Goal: Task Accomplishment & Management: Complete application form

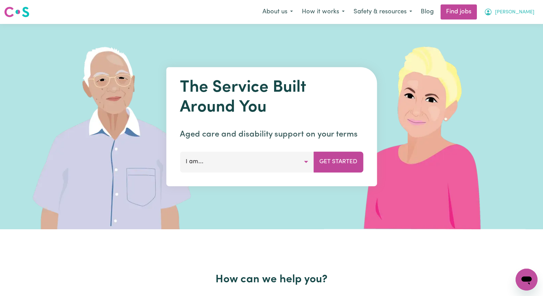
click at [521, 12] on button "[PERSON_NAME]" at bounding box center [509, 12] width 59 height 14
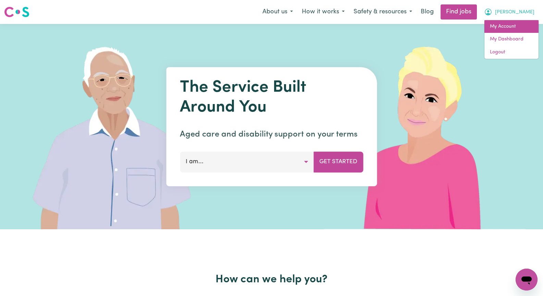
click at [518, 28] on link "My Account" at bounding box center [512, 26] width 54 height 13
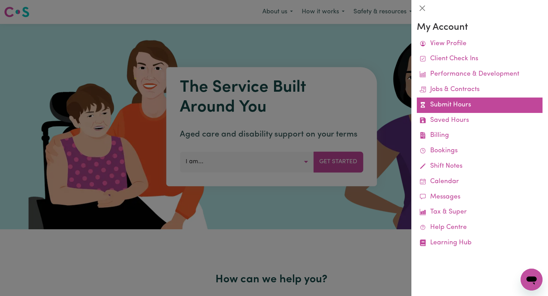
click at [477, 107] on link "Submit Hours" at bounding box center [480, 105] width 126 height 15
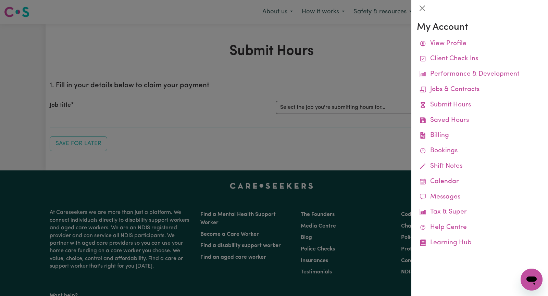
click at [354, 85] on div at bounding box center [274, 148] width 548 height 296
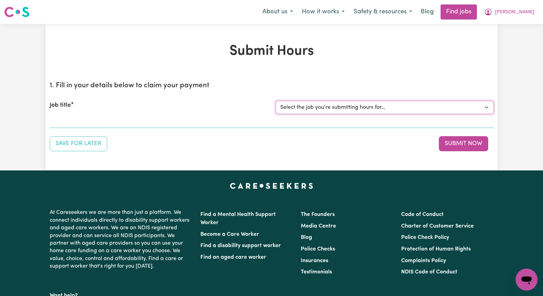
click at [485, 107] on select "Select the job you're submitting hours for... [[PERSON_NAME]] Seeking Mature, P…" at bounding box center [385, 107] width 218 height 13
click at [276, 101] on select "Select the job you're submitting hours for... [[PERSON_NAME]] Seeking Mature, P…" at bounding box center [385, 107] width 218 height 13
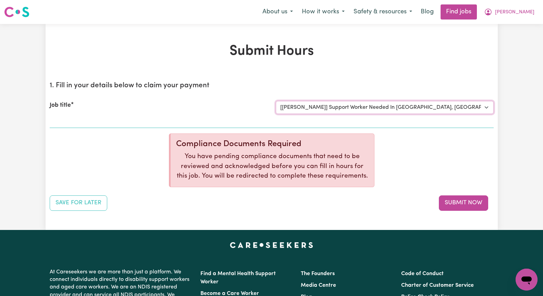
select select "0"
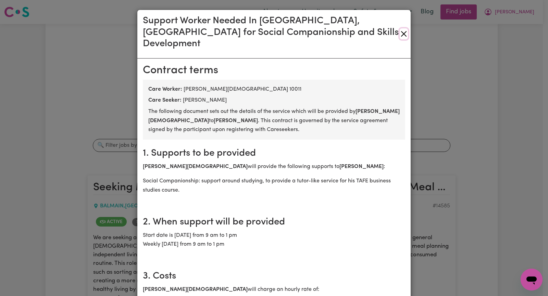
click at [402, 28] on button "Close" at bounding box center [404, 33] width 8 height 11
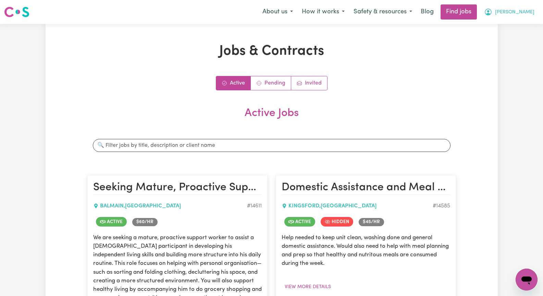
click at [526, 14] on span "[PERSON_NAME]" at bounding box center [514, 13] width 39 height 8
click at [518, 25] on link "My Account" at bounding box center [512, 26] width 54 height 13
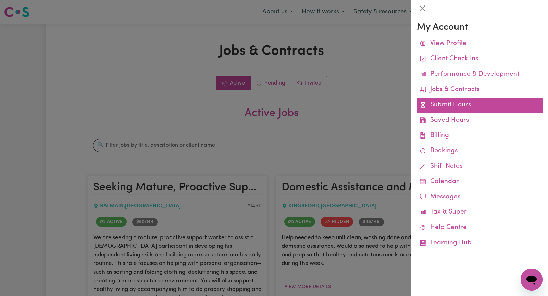
click at [486, 107] on link "Submit Hours" at bounding box center [480, 105] width 126 height 15
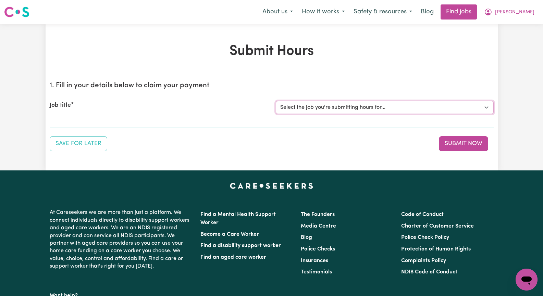
click at [487, 107] on select "Select the job you're submitting hours for... [[PERSON_NAME]] Seeking Mature, P…" at bounding box center [385, 107] width 218 height 13
click at [276, 101] on select "Select the job you're submitting hours for... [[PERSON_NAME]] Seeking Mature, P…" at bounding box center [385, 107] width 218 height 13
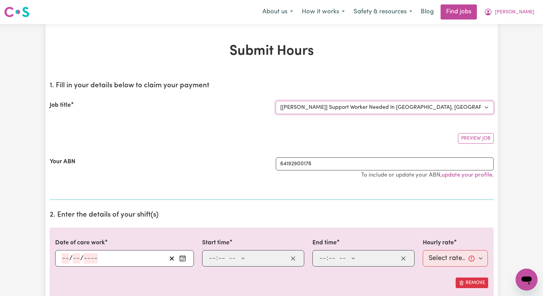
select select "0"
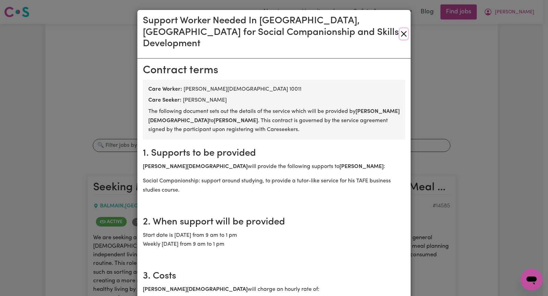
click at [401, 28] on button "Close" at bounding box center [404, 33] width 8 height 11
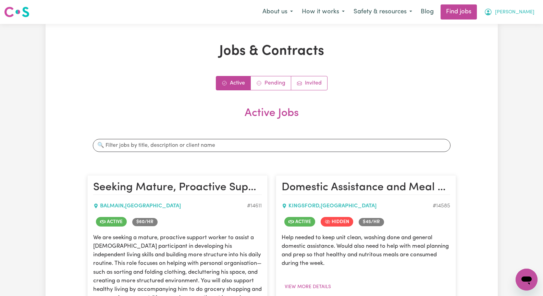
click at [530, 13] on span "[PERSON_NAME]" at bounding box center [514, 13] width 39 height 8
click at [524, 25] on link "My Account" at bounding box center [512, 26] width 54 height 13
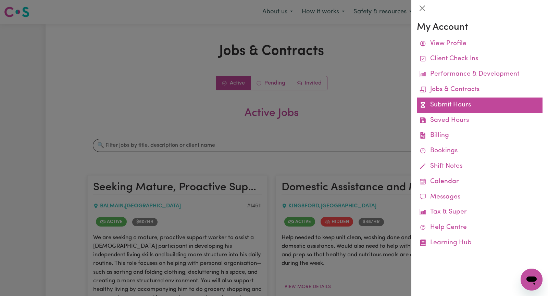
click at [481, 105] on link "Submit Hours" at bounding box center [480, 105] width 126 height 15
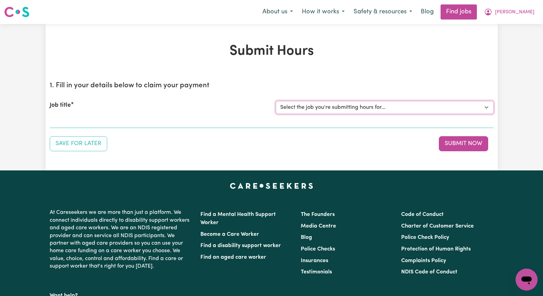
click at [486, 107] on select "Select the job you're submitting hours for... [[PERSON_NAME]] Seeking Mature, P…" at bounding box center [385, 107] width 218 height 13
click at [276, 101] on select "Select the job you're submitting hours for... [[PERSON_NAME]] Seeking Mature, P…" at bounding box center [385, 107] width 218 height 13
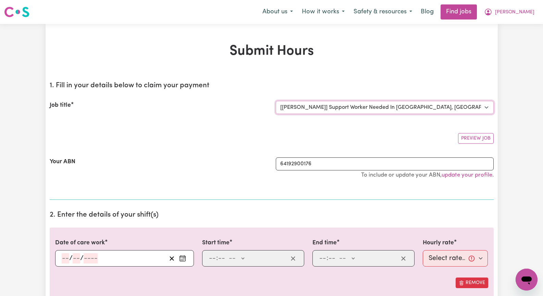
select select "0"
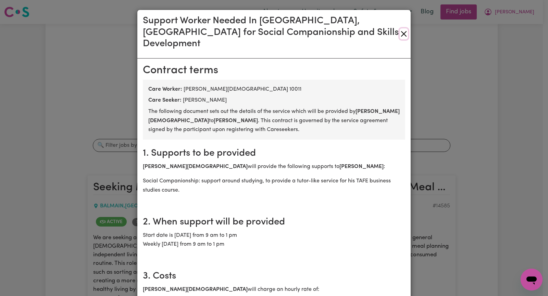
click at [402, 29] on button "Close" at bounding box center [404, 33] width 8 height 11
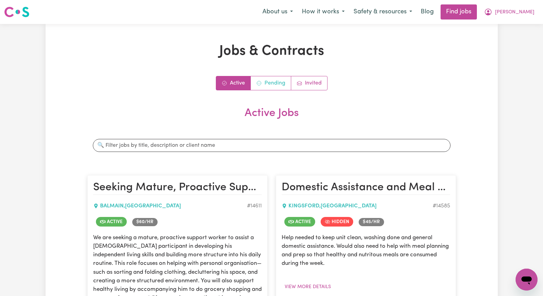
click at [277, 82] on link "Pending" at bounding box center [271, 83] width 40 height 14
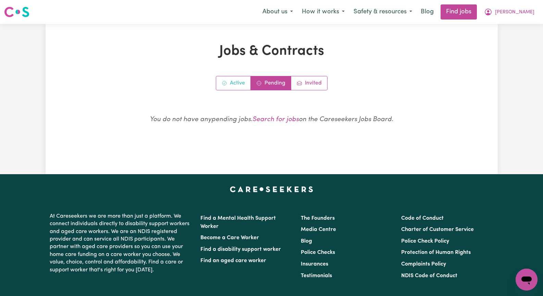
click at [234, 81] on link "Active" at bounding box center [233, 83] width 35 height 14
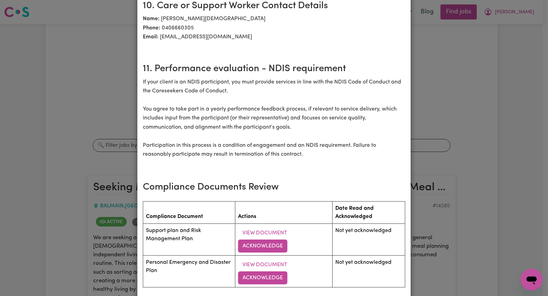
scroll to position [881, 0]
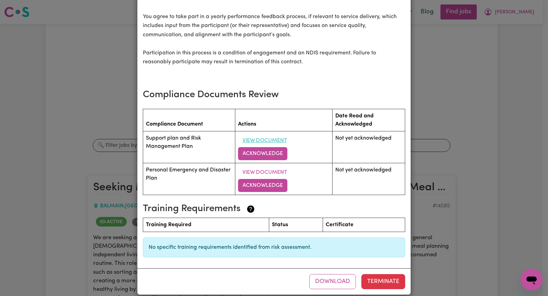
click at [266, 134] on button "View Document" at bounding box center [264, 140] width 53 height 13
click at [261, 147] on button "Acknowledge" at bounding box center [262, 153] width 49 height 13
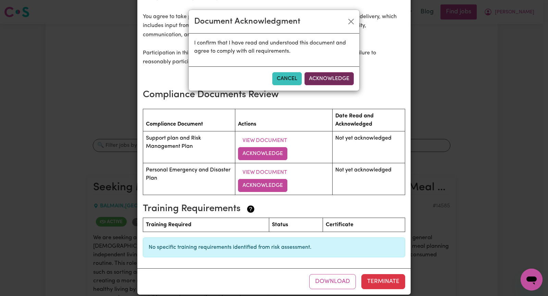
click at [321, 79] on button "Acknowledge" at bounding box center [329, 78] width 49 height 13
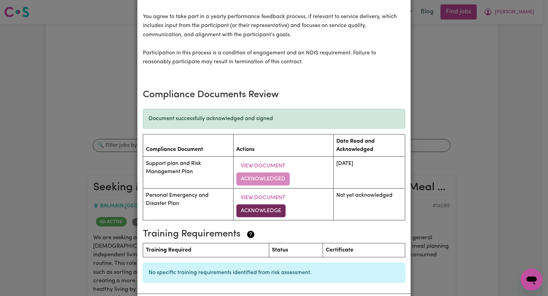
click at [261, 205] on button "Acknowledge" at bounding box center [260, 211] width 49 height 13
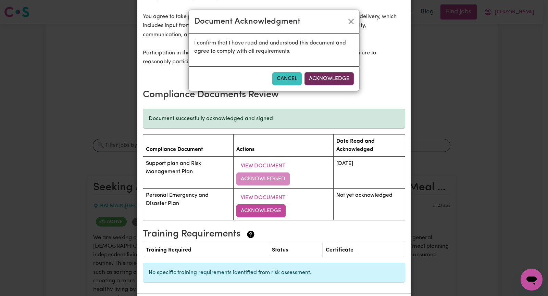
click at [316, 76] on button "Acknowledge" at bounding box center [329, 78] width 49 height 13
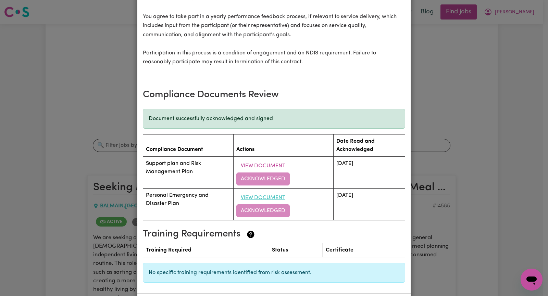
click at [258, 192] on button "View Document" at bounding box center [262, 198] width 53 height 13
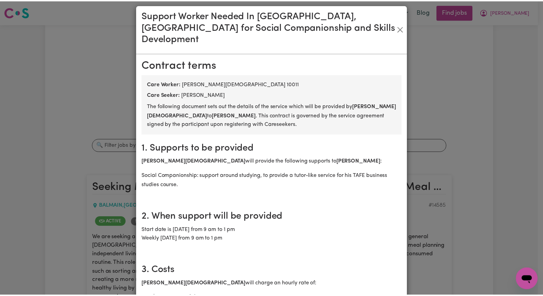
scroll to position [0, 0]
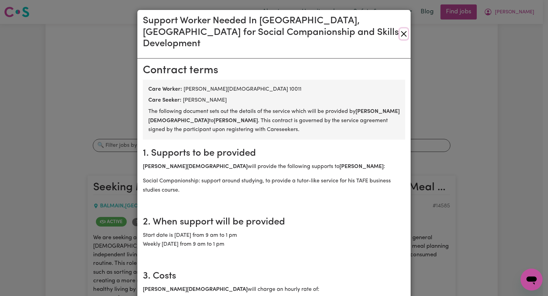
click at [400, 29] on button "Close" at bounding box center [404, 33] width 8 height 11
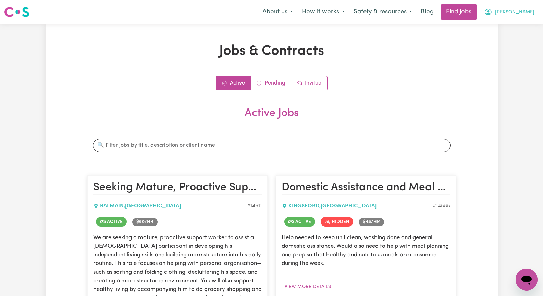
click at [528, 13] on span "[PERSON_NAME]" at bounding box center [514, 13] width 39 height 8
click at [513, 26] on link "My Account" at bounding box center [512, 26] width 54 height 13
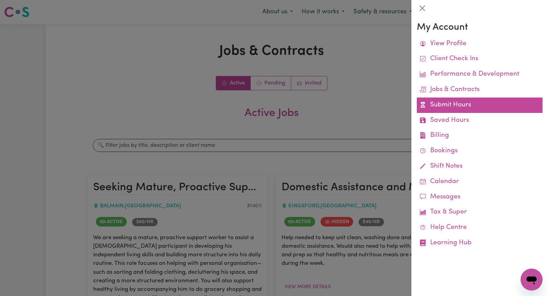
click at [479, 109] on link "Submit Hours" at bounding box center [480, 105] width 126 height 15
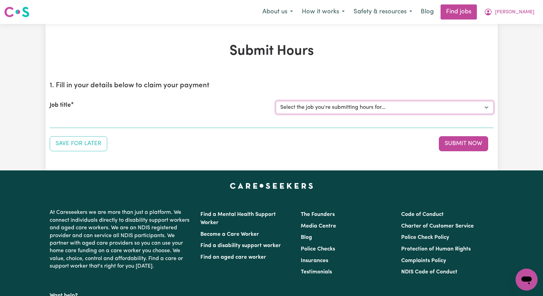
click at [487, 108] on select "Select the job you're submitting hours for... [[PERSON_NAME]] Seeking Mature, P…" at bounding box center [385, 107] width 218 height 13
select select "13933"
click at [276, 101] on select "Select the job you're submitting hours for... [[PERSON_NAME]] Seeking Mature, P…" at bounding box center [385, 107] width 218 height 13
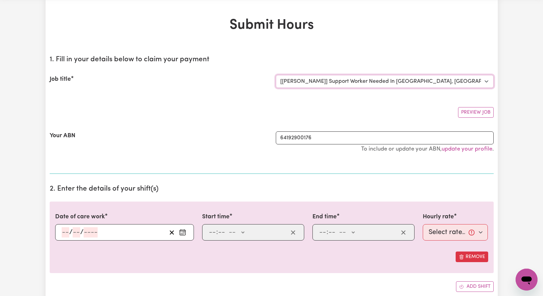
scroll to position [34, 0]
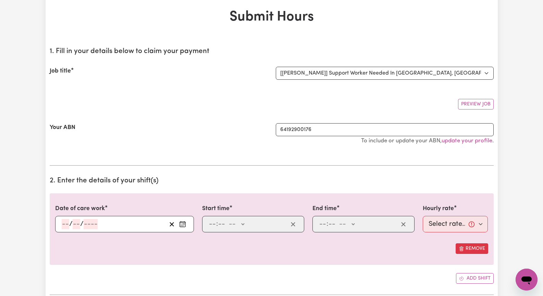
click at [181, 228] on button "Enter the date of care work" at bounding box center [182, 224] width 11 height 10
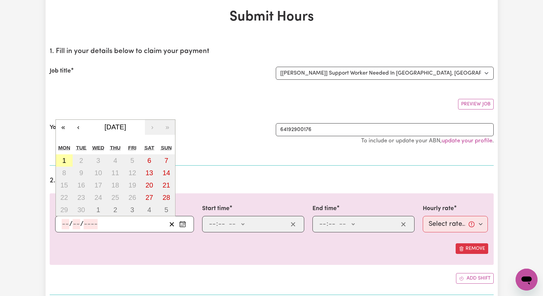
drag, startPoint x: 62, startPoint y: 160, endPoint x: 74, endPoint y: 164, distance: 12.6
click at [62, 160] on button "1" at bounding box center [64, 161] width 17 height 12
type input "[DATE]"
type input "1"
type input "9"
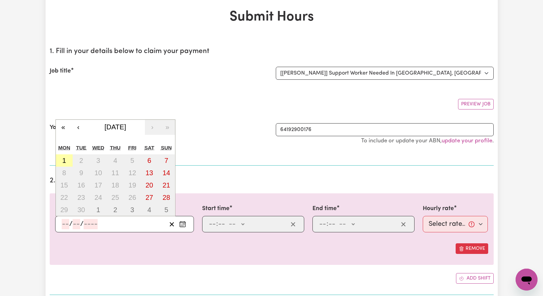
type input "2025"
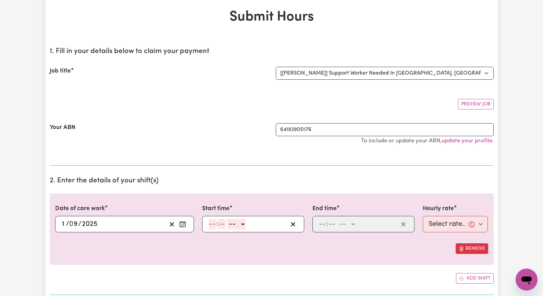
drag, startPoint x: 211, startPoint y: 223, endPoint x: 238, endPoint y: 227, distance: 27.7
click at [214, 223] on input "number" at bounding box center [213, 224] width 8 height 10
type input "9"
type input "30"
click at [241, 224] on select "-- AM PM" at bounding box center [234, 224] width 19 height 10
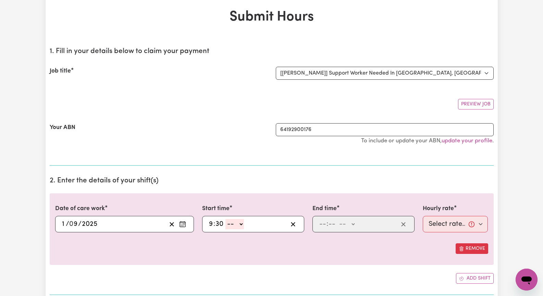
click at [241, 225] on select "-- AM PM" at bounding box center [234, 224] width 19 height 10
select select "am"
click at [225, 219] on select "-- AM PM" at bounding box center [234, 224] width 19 height 10
type input "09:30"
click at [318, 225] on div ": -- AM PM" at bounding box center [358, 224] width 80 height 10
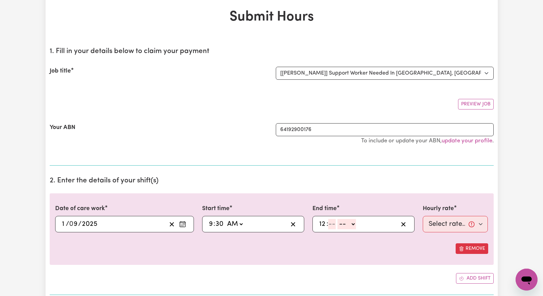
type input "12"
type input "30"
click at [353, 225] on select "-- AM PM" at bounding box center [347, 224] width 19 height 10
select select "pm"
click at [338, 219] on select "-- AM PM" at bounding box center [347, 224] width 19 height 10
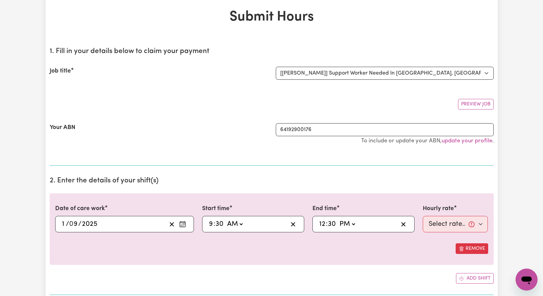
type input "12:30"
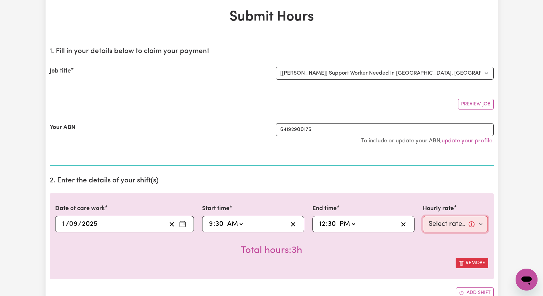
click at [481, 223] on select "Select rate... $60.00 (Weekday) $90.00 ([DATE])" at bounding box center [455, 224] width 65 height 16
select select "60-Weekday"
click at [423, 216] on select "Select rate... $60.00 (Weekday) $90.00 ([DATE])" at bounding box center [455, 224] width 65 height 16
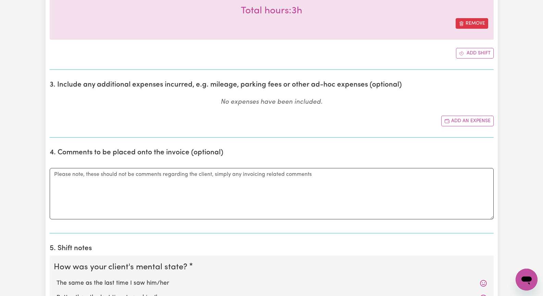
scroll to position [377, 0]
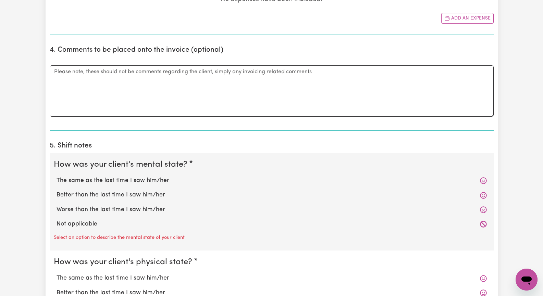
drag, startPoint x: 151, startPoint y: 179, endPoint x: 151, endPoint y: 213, distance: 33.9
click at [151, 179] on label "The same as the last time I saw him/her" at bounding box center [272, 180] width 430 height 9
click at [57, 176] on input "The same as the last time I saw him/her" at bounding box center [56, 176] width 0 height 0
radio input "true"
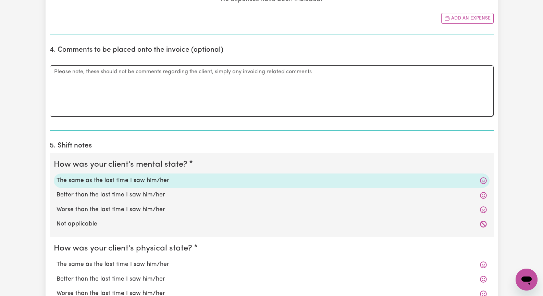
click at [161, 265] on label "The same as the last time I saw him/her" at bounding box center [272, 264] width 430 height 9
click at [57, 260] on input "The same as the last time I saw him/her" at bounding box center [56, 260] width 0 height 0
radio input "true"
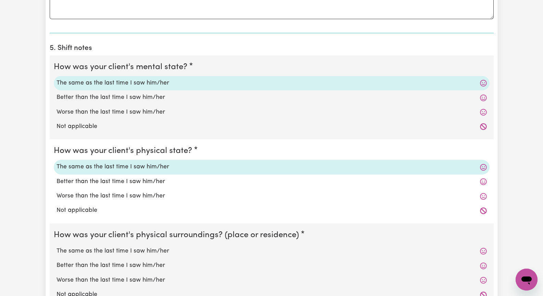
scroll to position [514, 0]
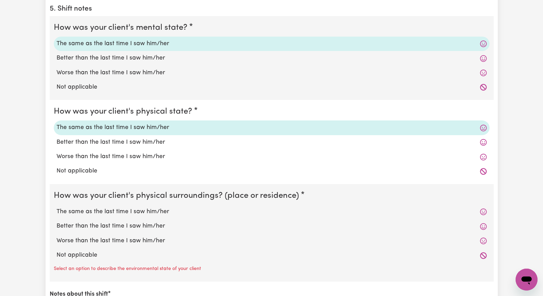
click at [144, 210] on label "The same as the last time I saw him/her" at bounding box center [272, 212] width 430 height 9
click at [57, 208] on input "The same as the last time I saw him/her" at bounding box center [56, 207] width 0 height 0
radio input "true"
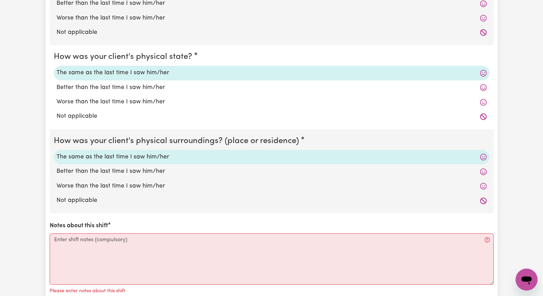
scroll to position [583, 0]
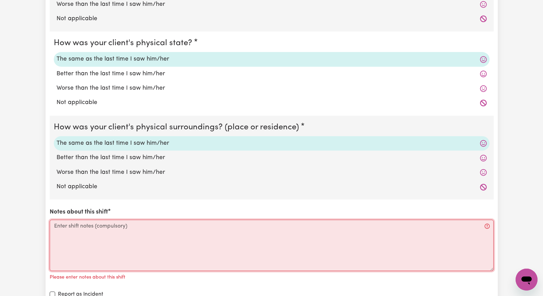
drag, startPoint x: 123, startPoint y: 246, endPoint x: 163, endPoint y: 262, distance: 43.4
click at [125, 247] on textarea "Notes about this shift" at bounding box center [272, 245] width 444 height 51
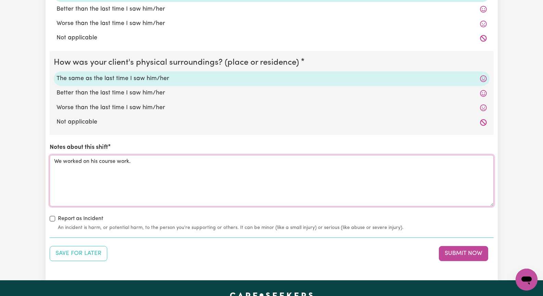
scroll to position [651, 0]
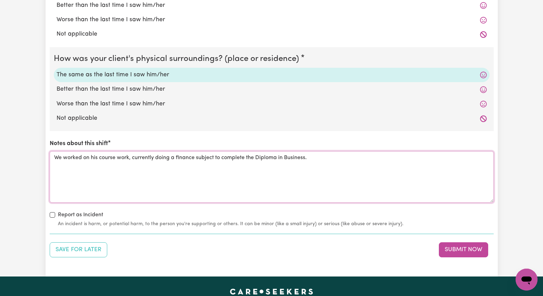
drag, startPoint x: 283, startPoint y: 158, endPoint x: 291, endPoint y: 156, distance: 8.8
click at [283, 158] on textarea "We worked on his course work, currently doing a finance subject to complete the…" at bounding box center [272, 176] width 444 height 51
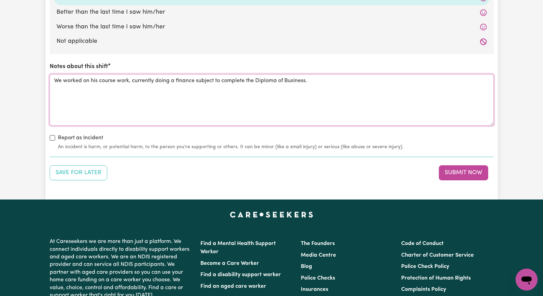
scroll to position [754, 0]
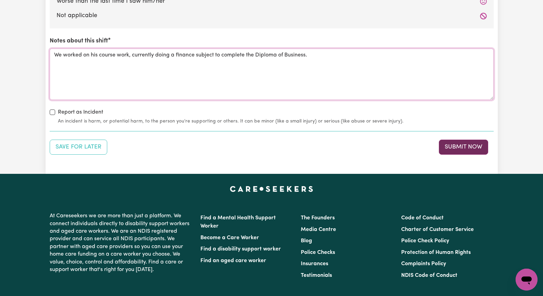
type textarea "We worked on his course work, currently doing a finance subject to complete the…"
click at [446, 146] on button "Submit Now" at bounding box center [463, 147] width 49 height 15
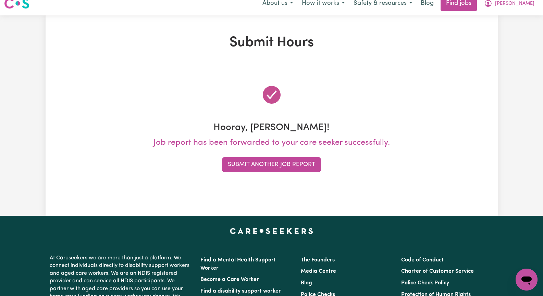
scroll to position [0, 0]
